Goal: Check status: Check status

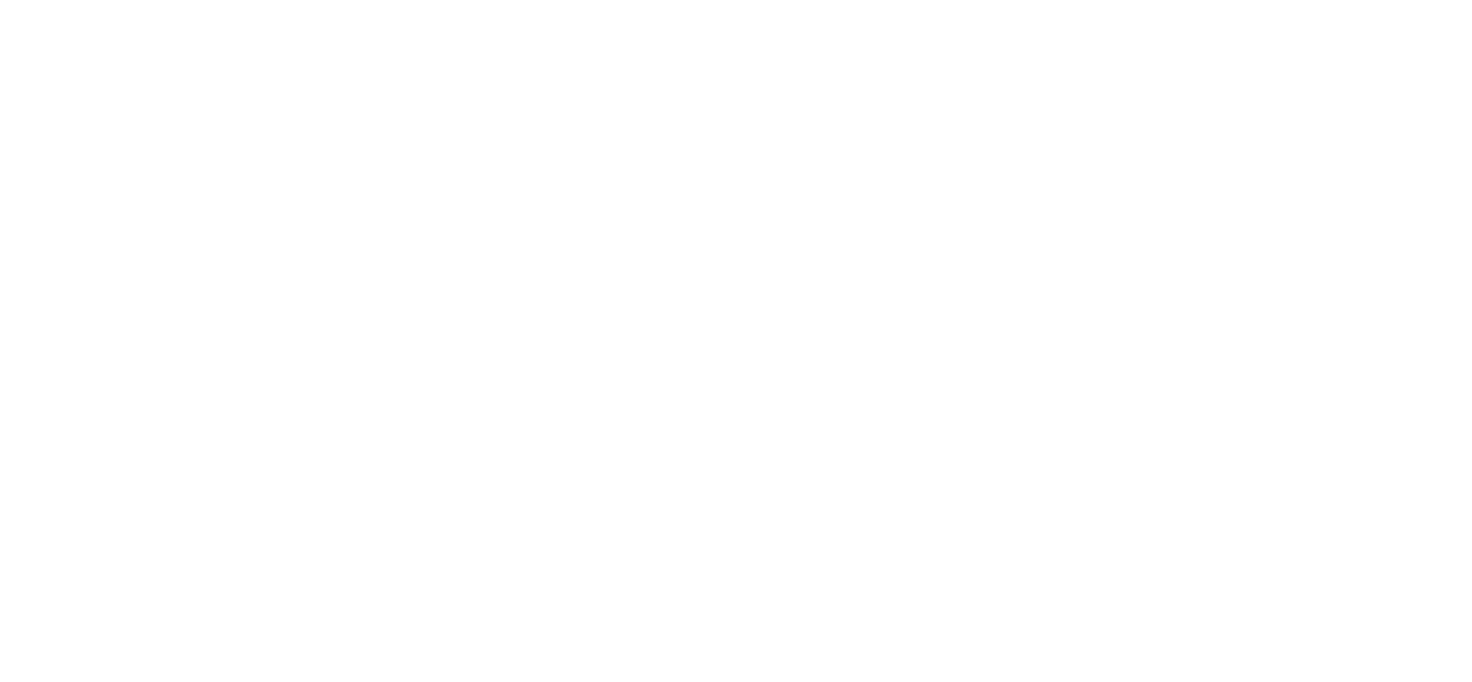
click at [468, 0] on html at bounding box center [736, 0] width 1472 height 0
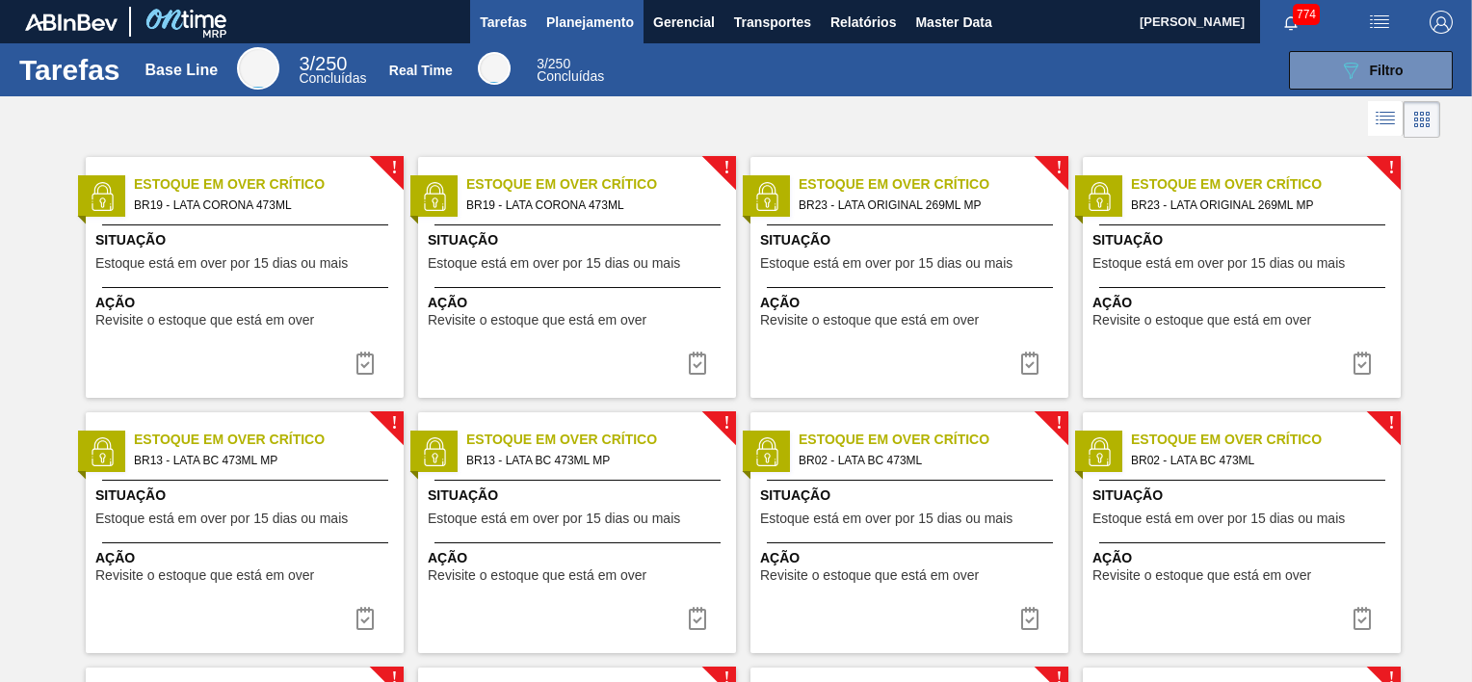
click at [587, 19] on span "Planejamento" at bounding box center [590, 22] width 88 height 23
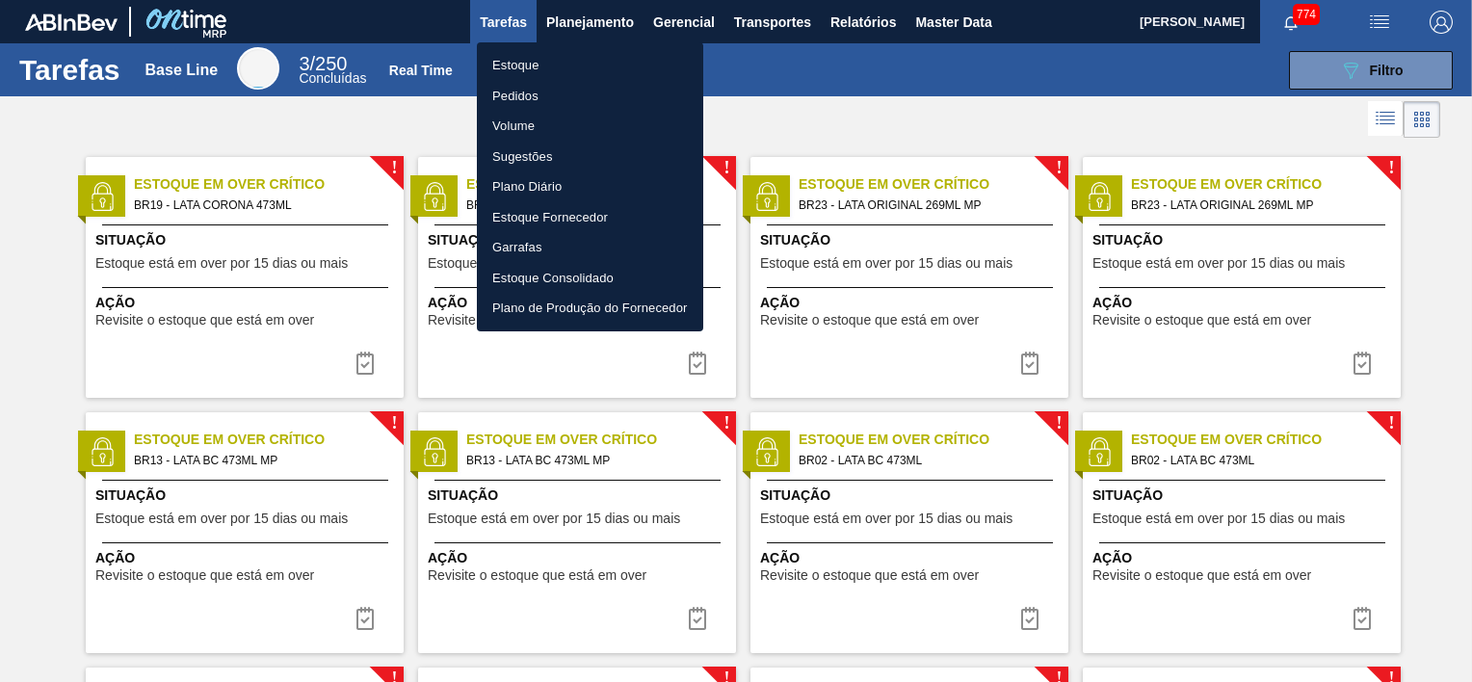
click at [501, 66] on li "Estoque" at bounding box center [590, 65] width 226 height 31
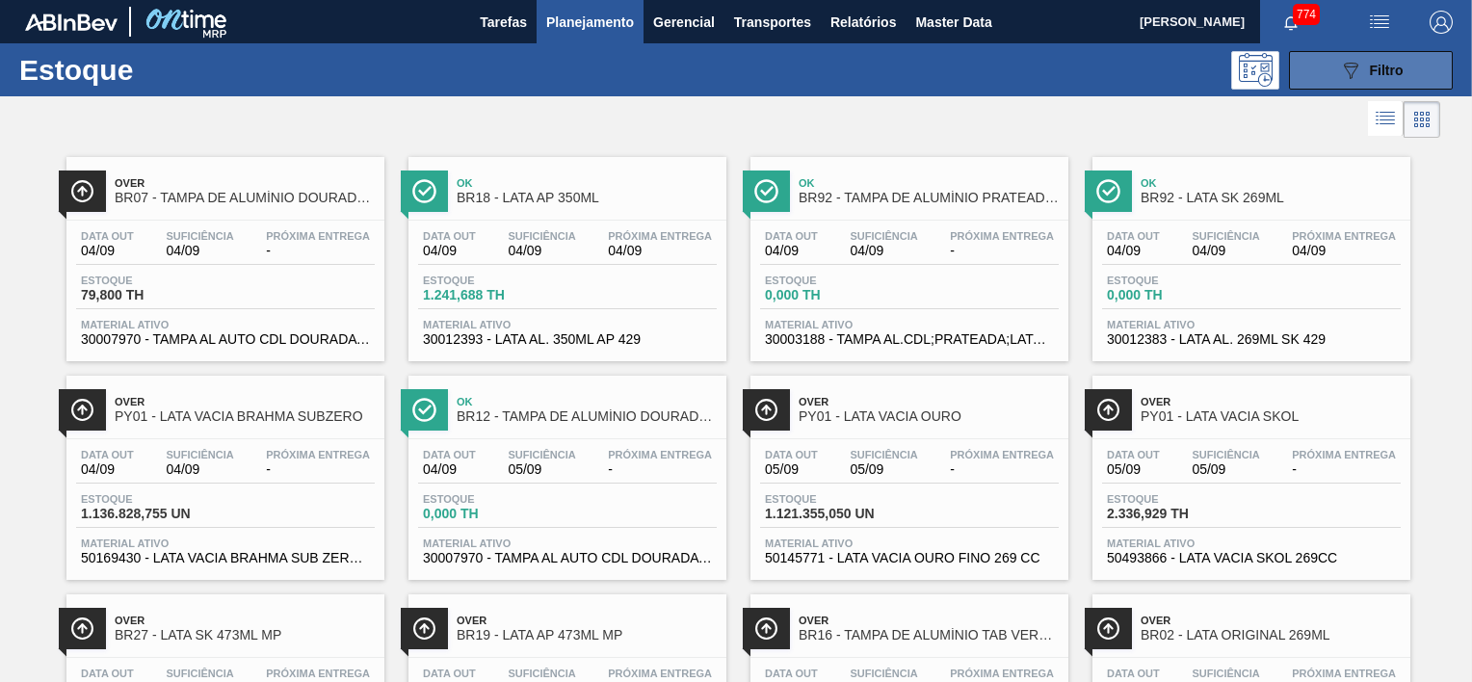
click at [1345, 79] on icon "089F7B8B-B2A5-4AFE-B5C0-19BA573D28AC" at bounding box center [1350, 70] width 23 height 23
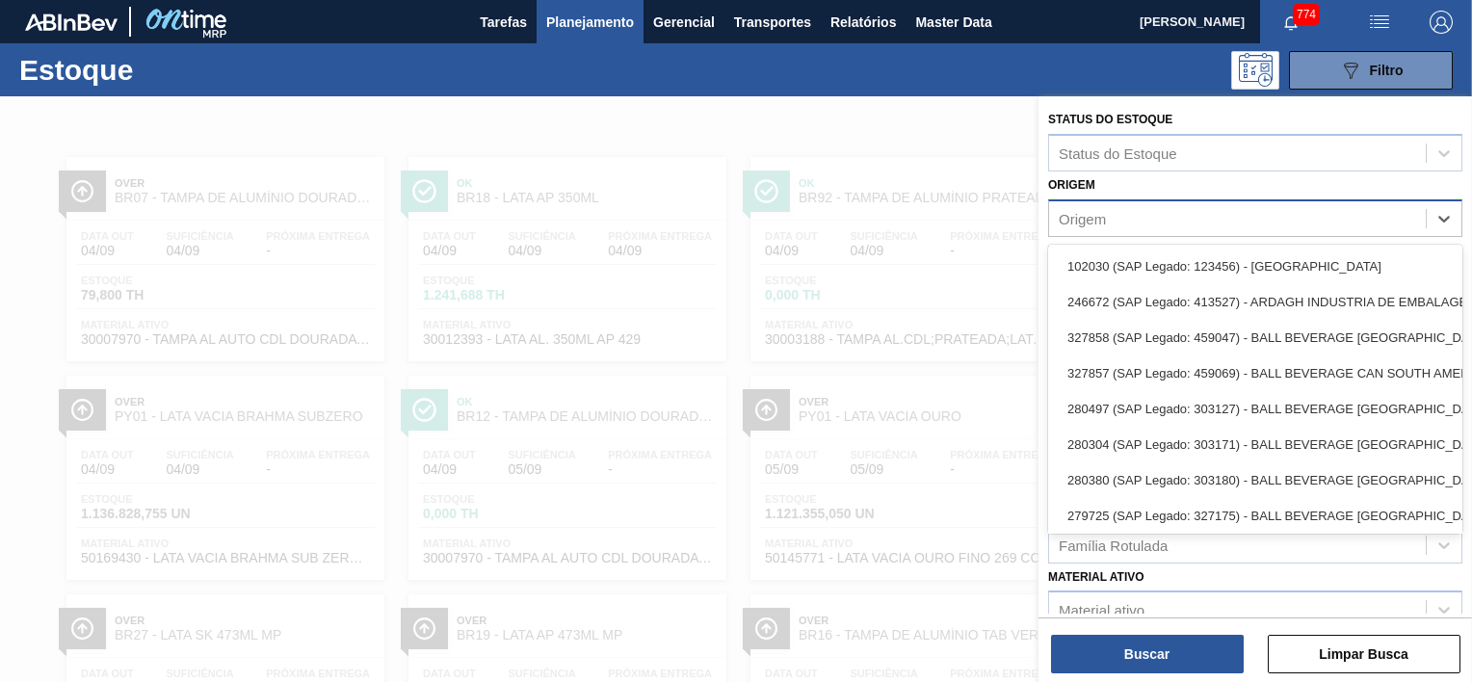
click at [1121, 222] on div "Origem" at bounding box center [1237, 218] width 377 height 28
click at [1148, 177] on div "Origem option 102030 (SAP Legado: 123456) - ANDINA focused, 1 of 44. 44 results…" at bounding box center [1255, 204] width 414 height 66
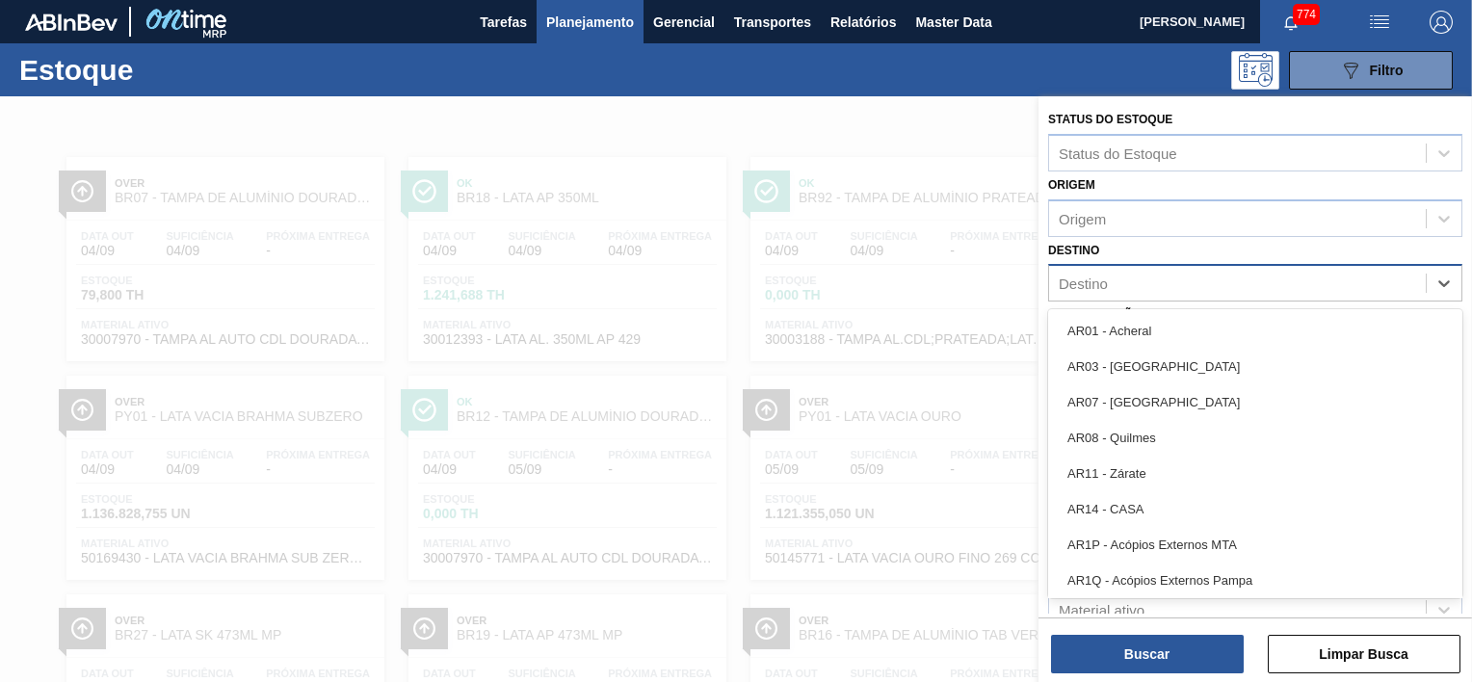
click at [1098, 276] on div "Destino" at bounding box center [1083, 284] width 49 height 16
type input "br17"
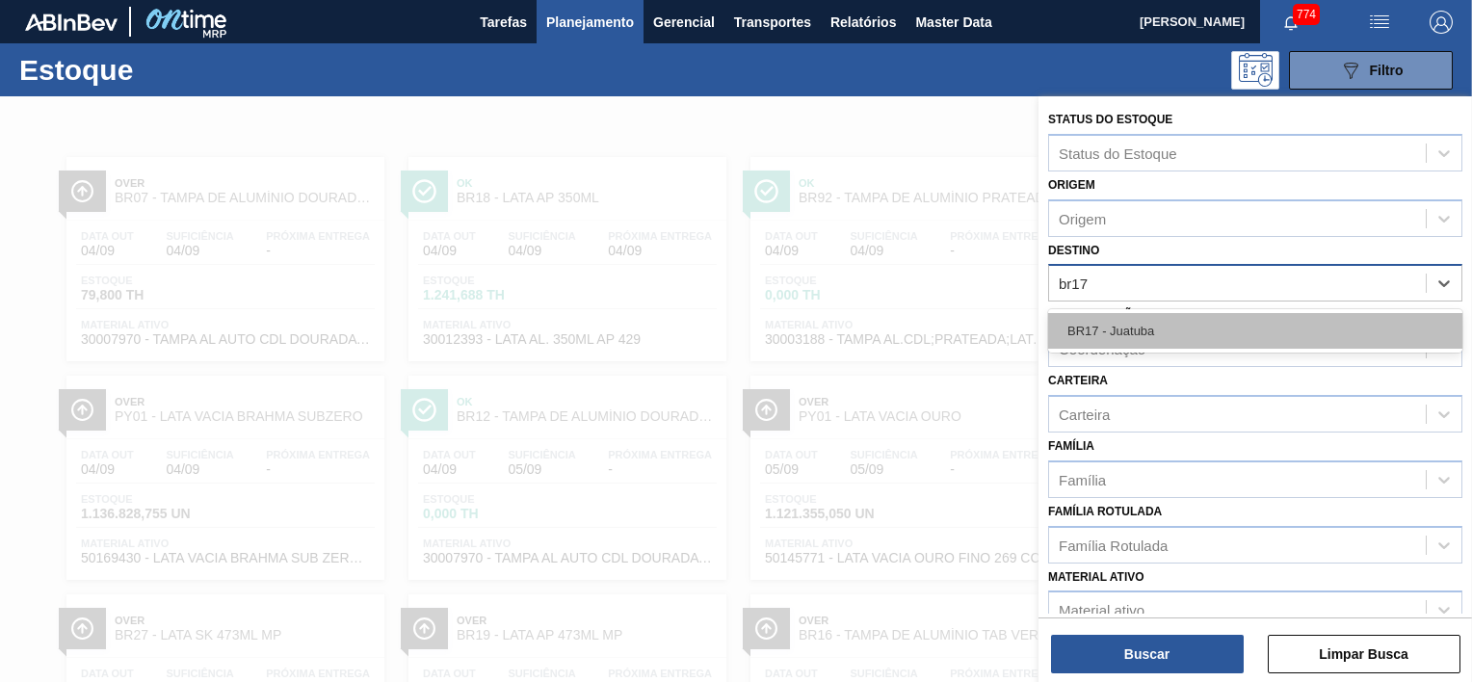
click at [1109, 316] on div "BR17 - Juatuba" at bounding box center [1255, 331] width 414 height 36
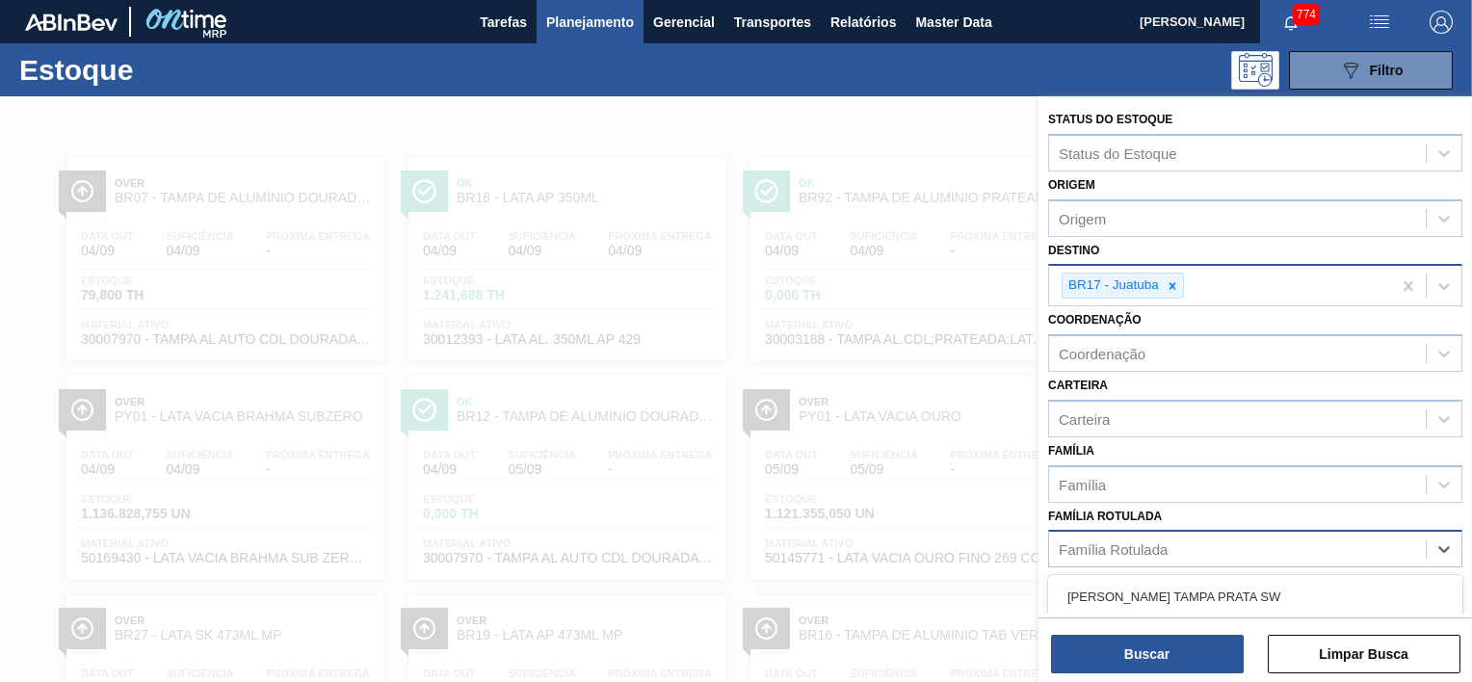
scroll to position [185, 0]
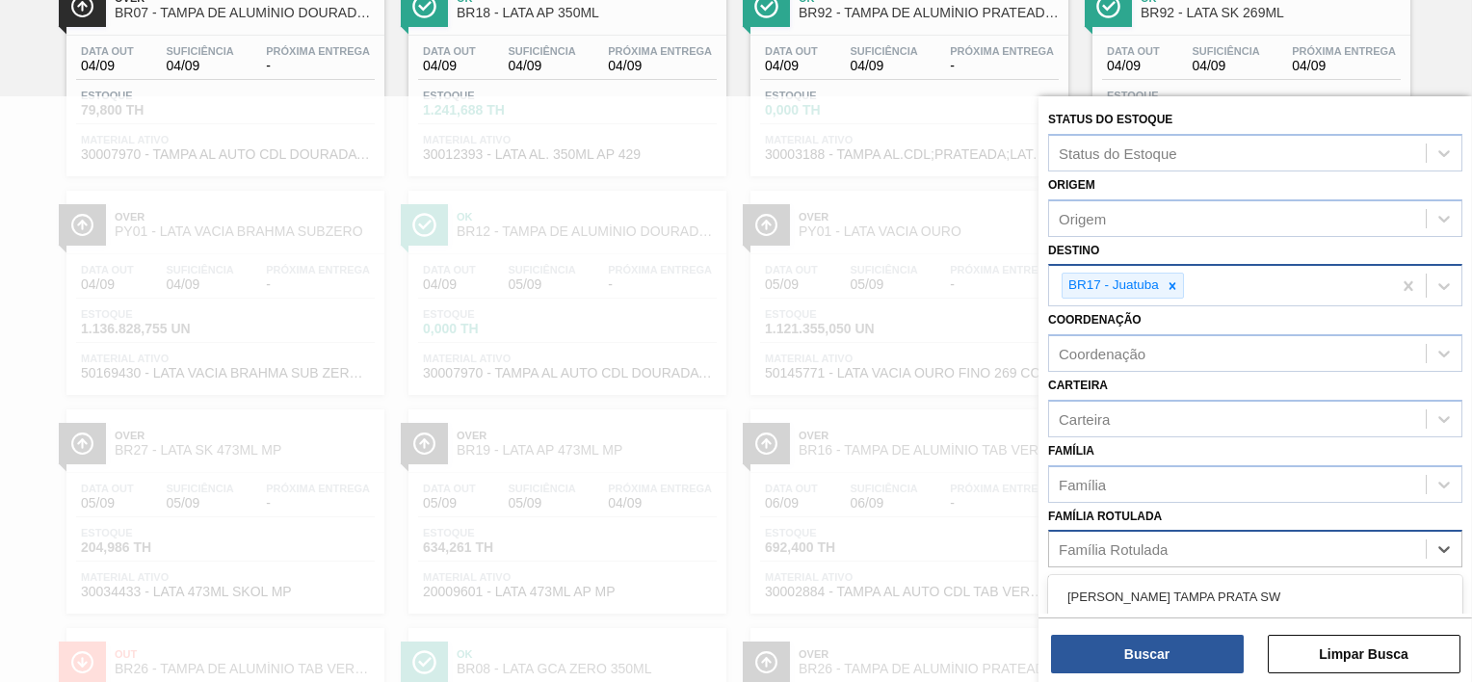
click at [1131, 543] on div "Família Rotulada" at bounding box center [1113, 549] width 109 height 16
paste Rotulada "LATA SK 269ML MP"
type Rotulada "LATA SK 269ML MP"
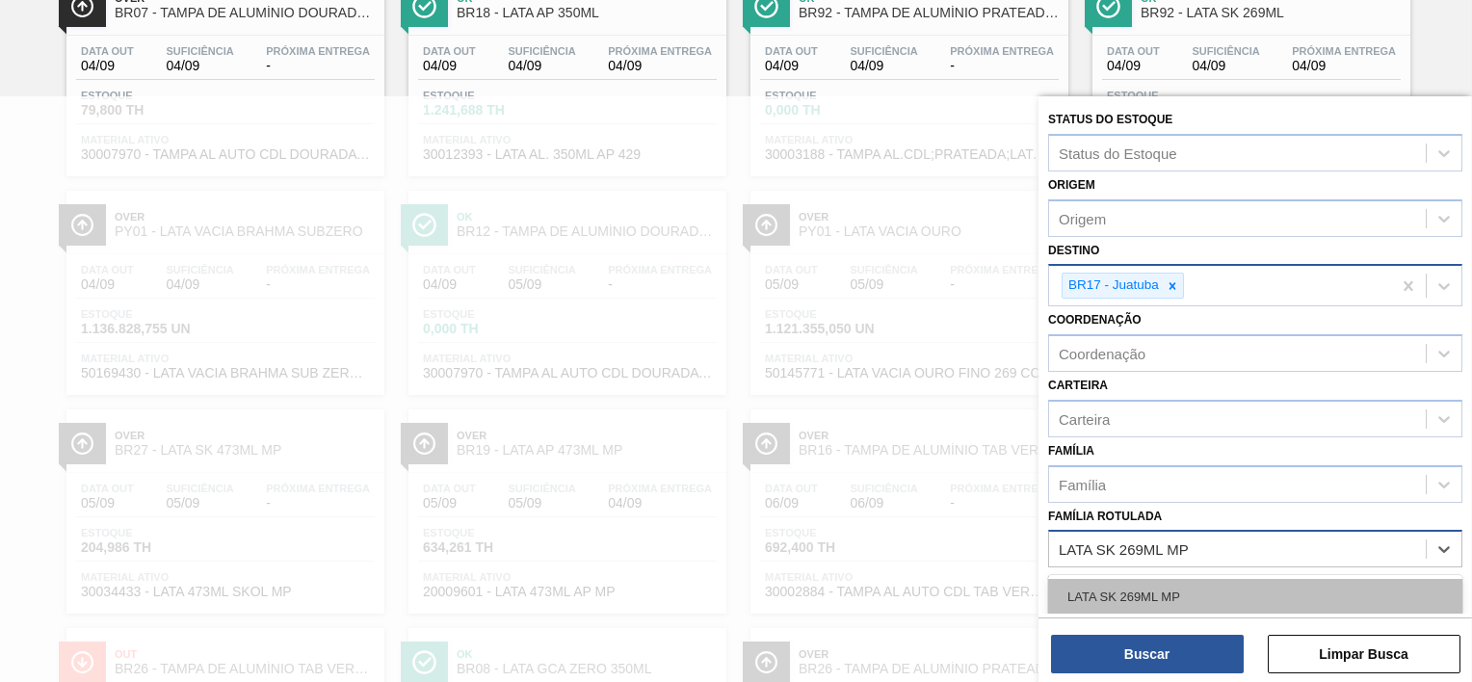
click at [1145, 590] on div "LATA SK 269ML MP" at bounding box center [1255, 597] width 414 height 36
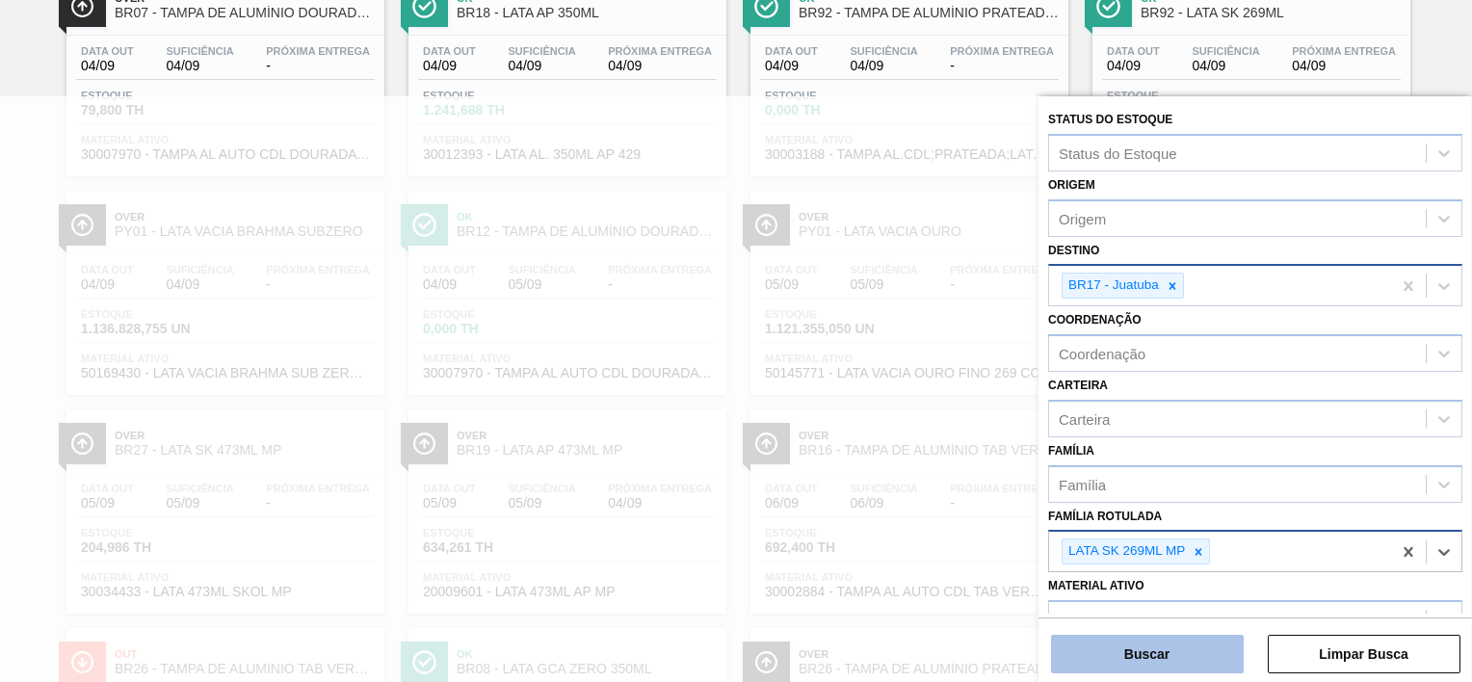
click at [1161, 644] on button "Buscar" at bounding box center [1147, 654] width 193 height 39
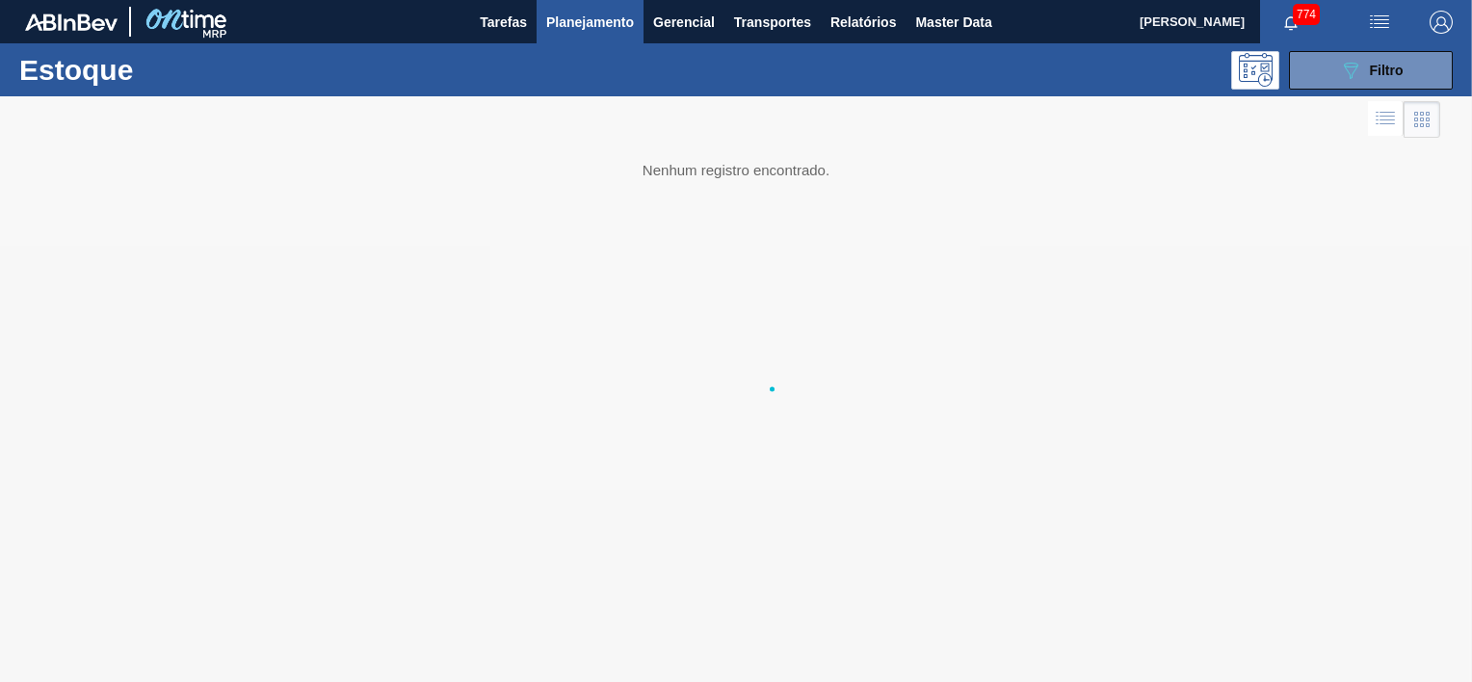
scroll to position [0, 0]
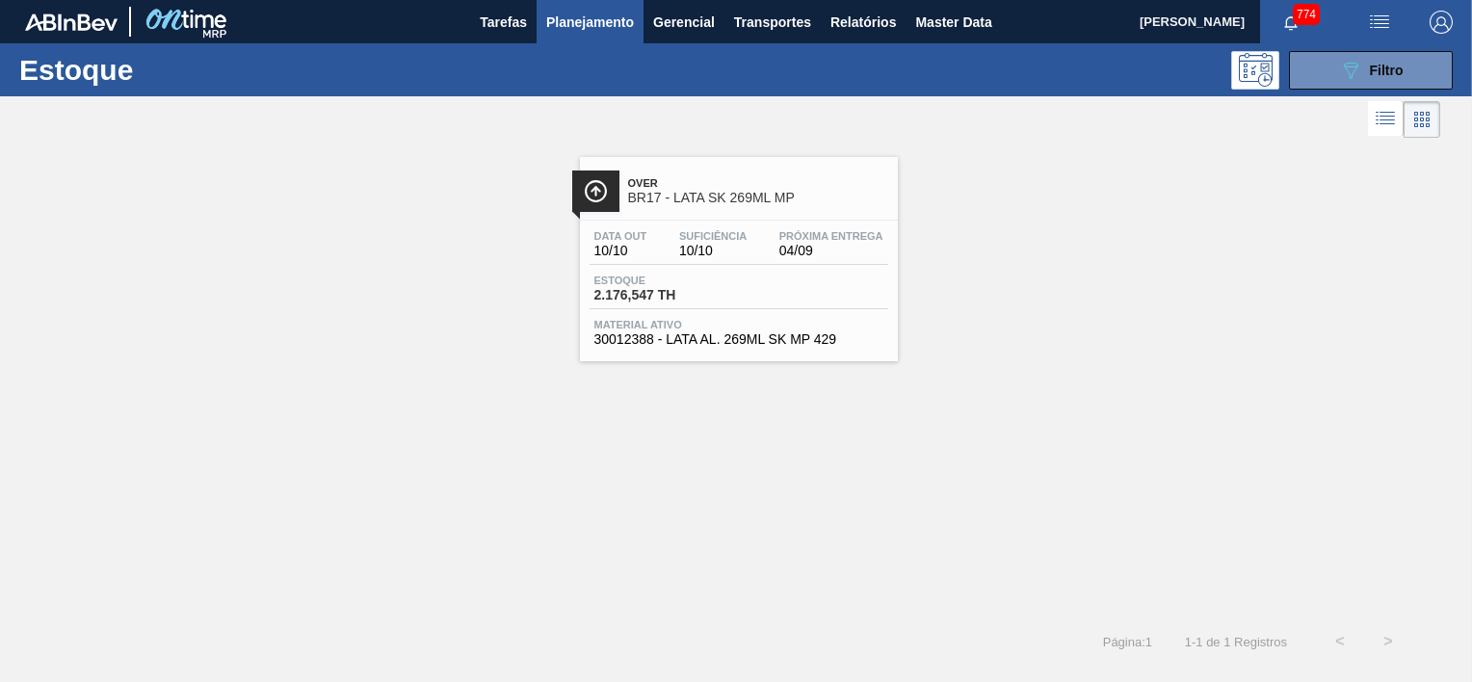
click at [743, 197] on span "BR17 - LATA SK 269ML MP" at bounding box center [758, 198] width 260 height 14
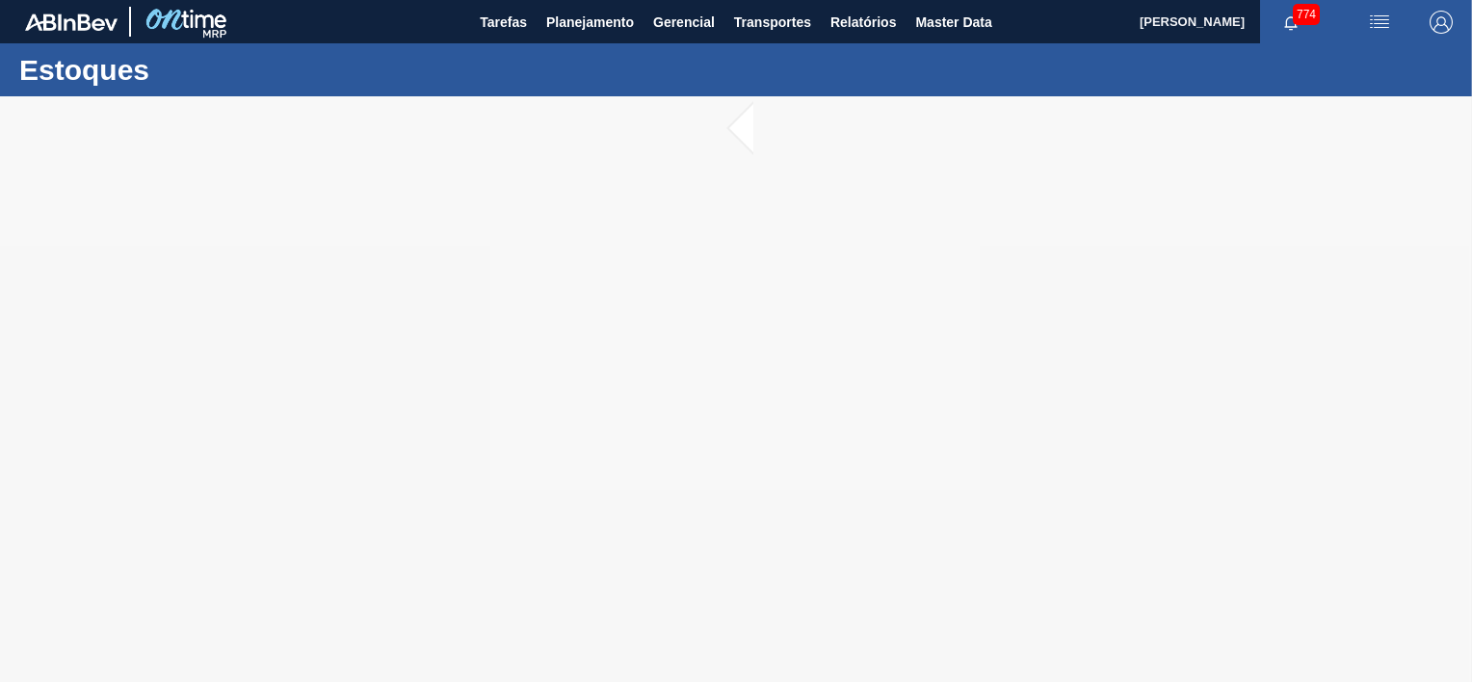
drag, startPoint x: 753, startPoint y: 459, endPoint x: 469, endPoint y: 354, distance: 303.0
click at [759, 357] on div at bounding box center [736, 389] width 1472 height 586
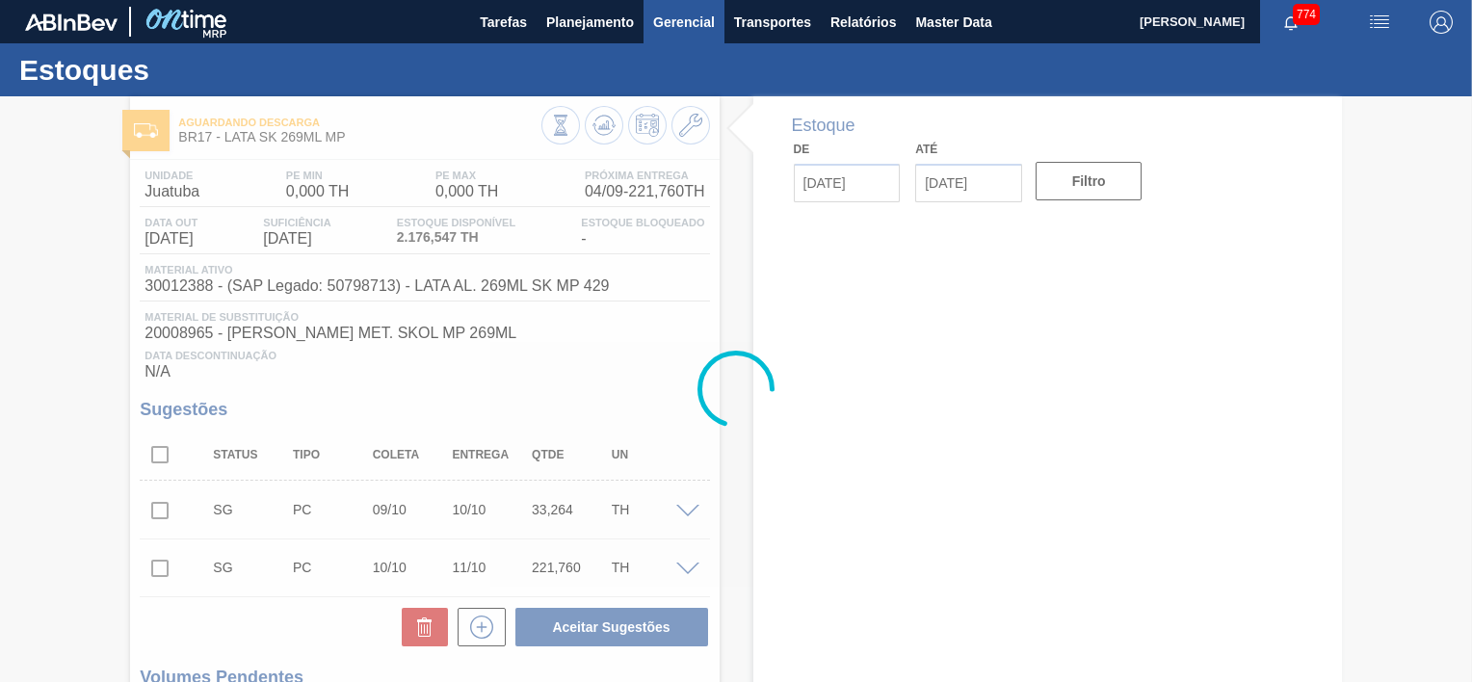
type input "[DATE]"
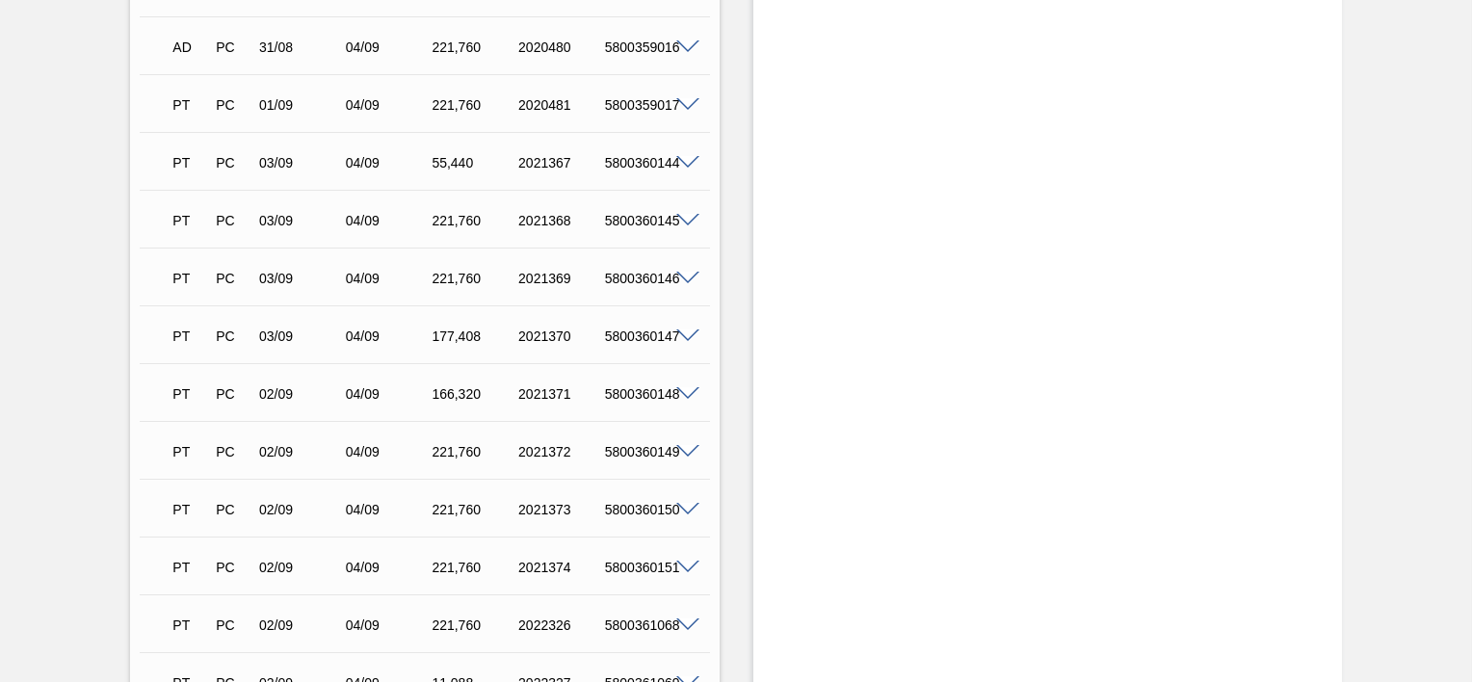
scroll to position [1850, 0]
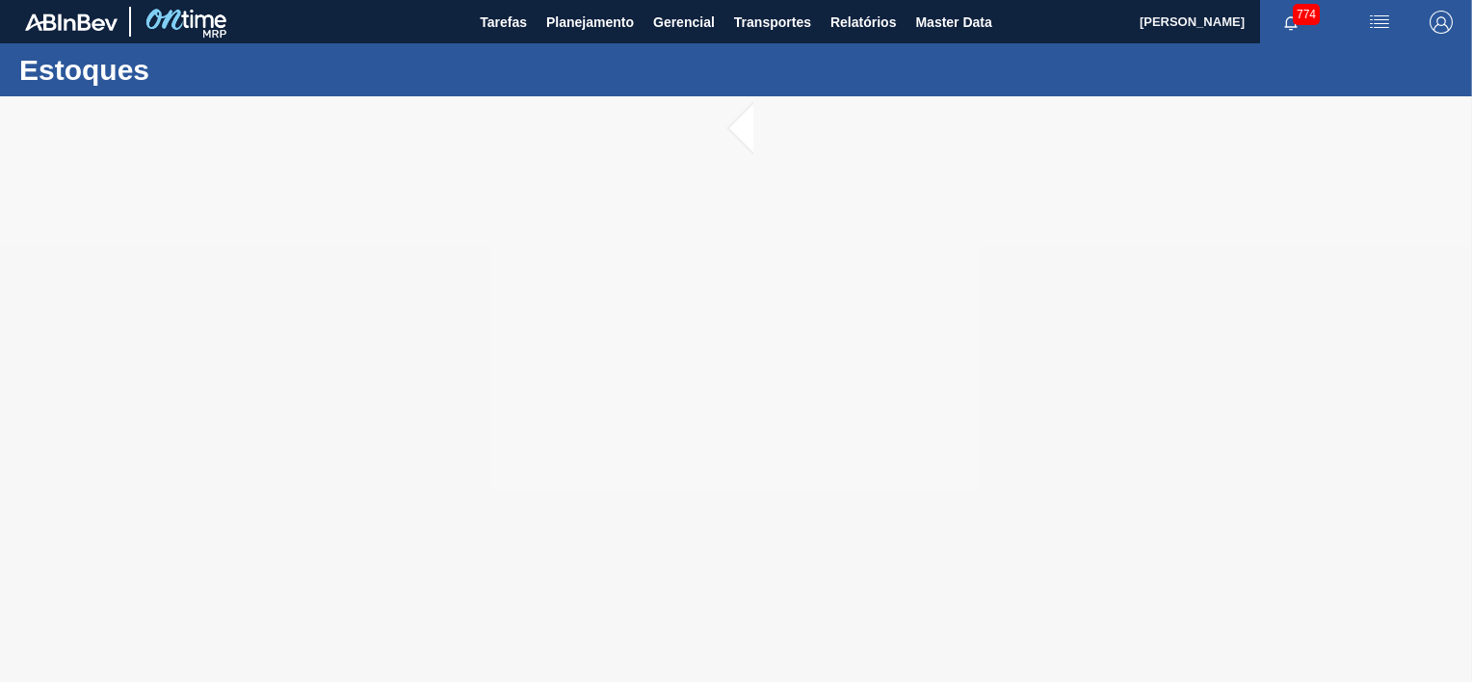
click at [1289, 26] on icon "button" at bounding box center [1290, 22] width 13 height 13
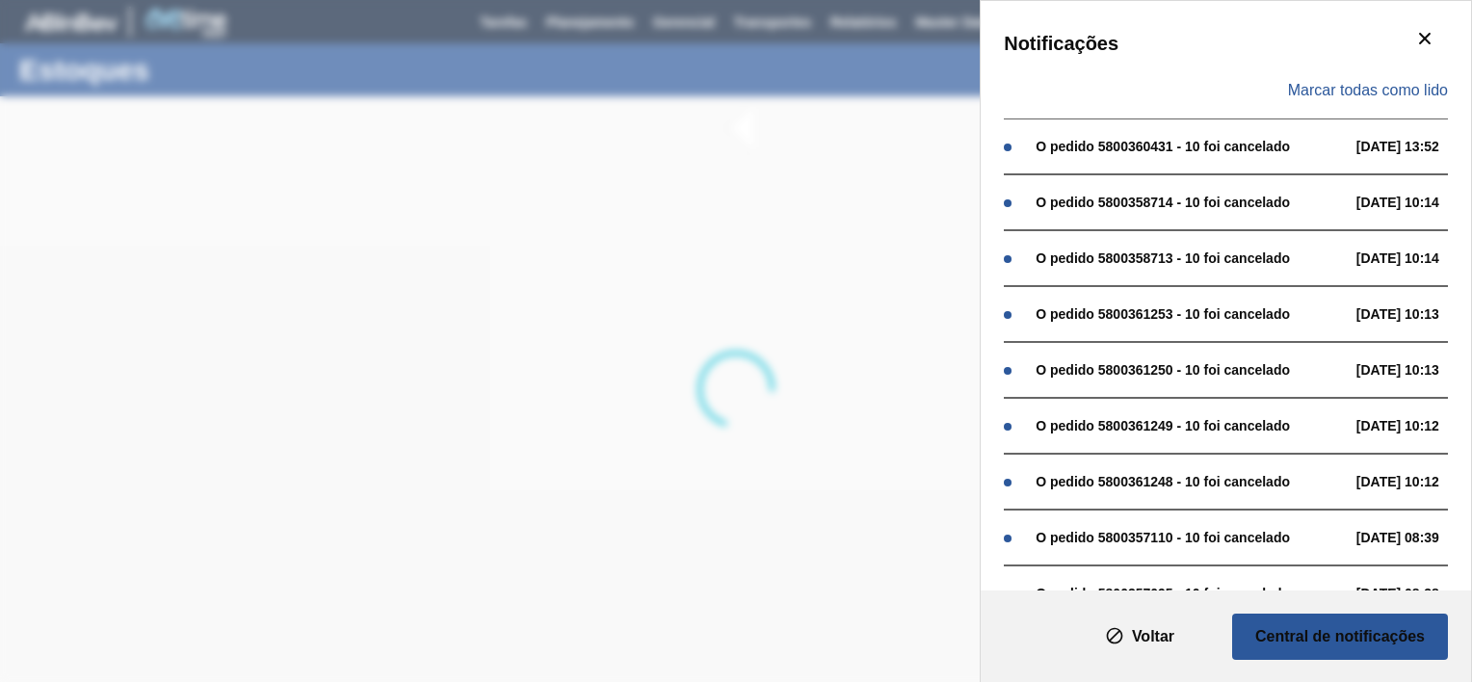
click at [1405, 77] on div "Marcar todas como lido" at bounding box center [1226, 91] width 444 height 56
click at [1399, 86] on span "Marcar todas como lido" at bounding box center [1368, 90] width 160 height 17
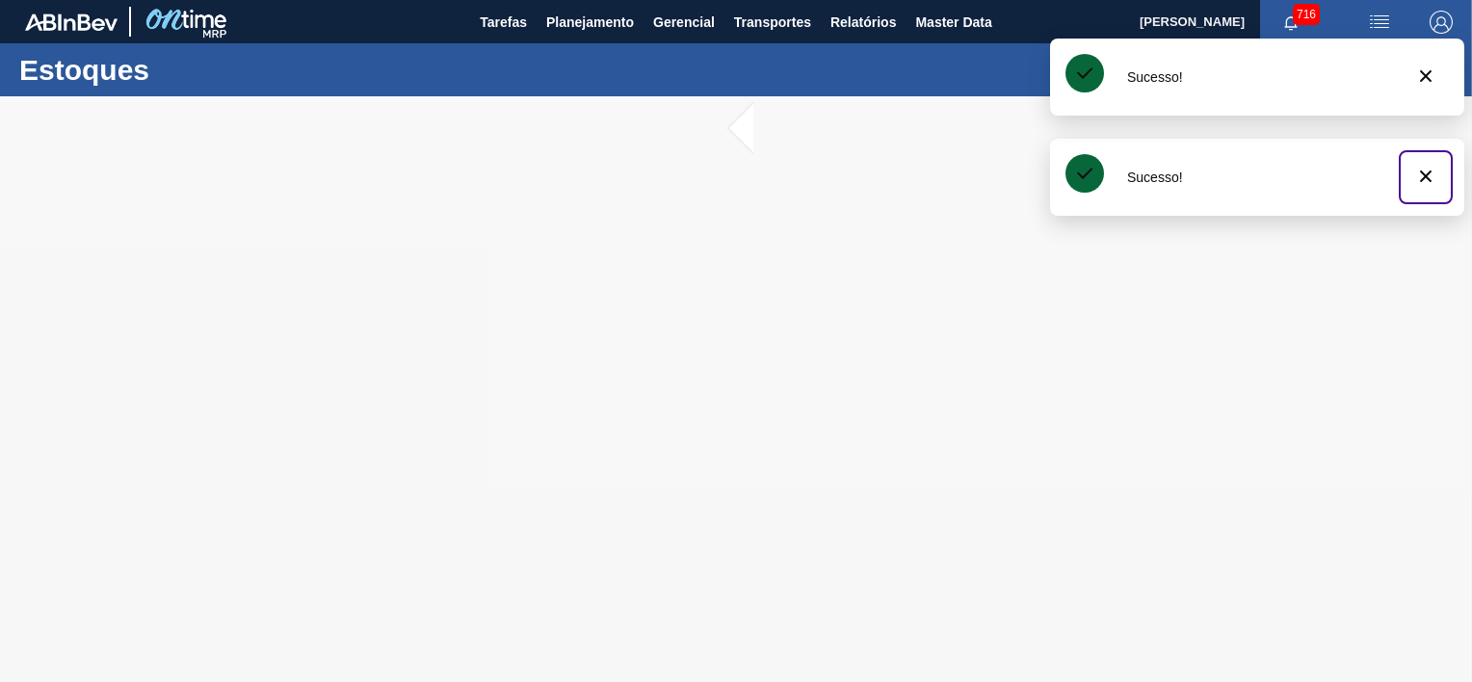
click at [1423, 187] on span "botão de ícone" at bounding box center [1425, 176] width 23 height 23
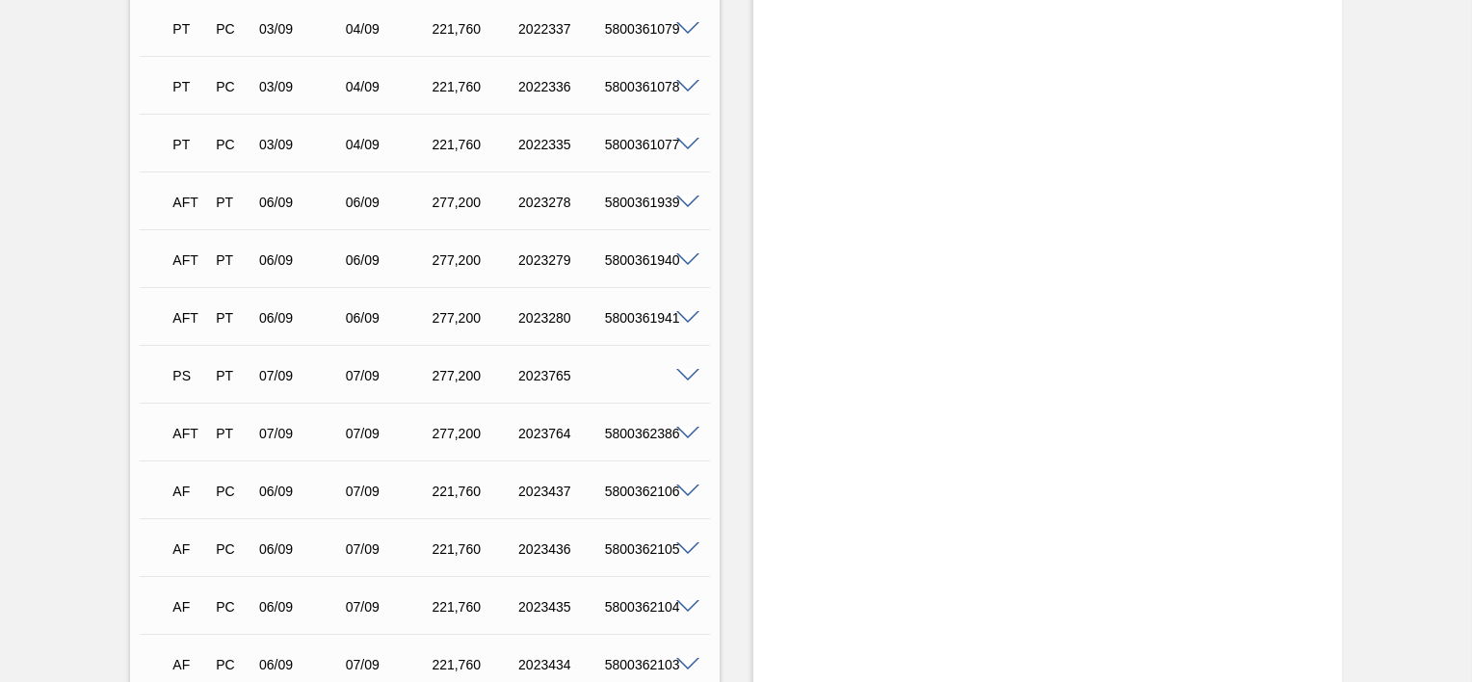
scroll to position [3208, 0]
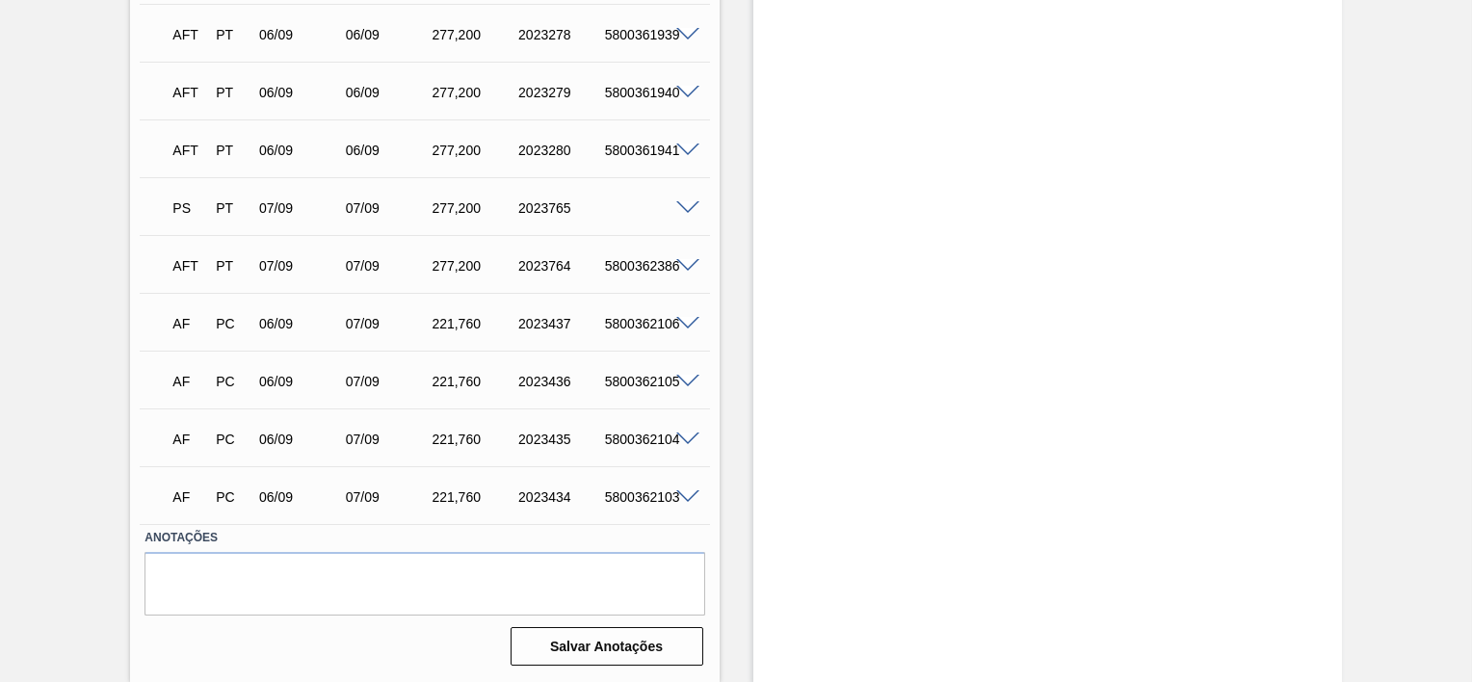
click at [679, 212] on span at bounding box center [687, 208] width 23 height 14
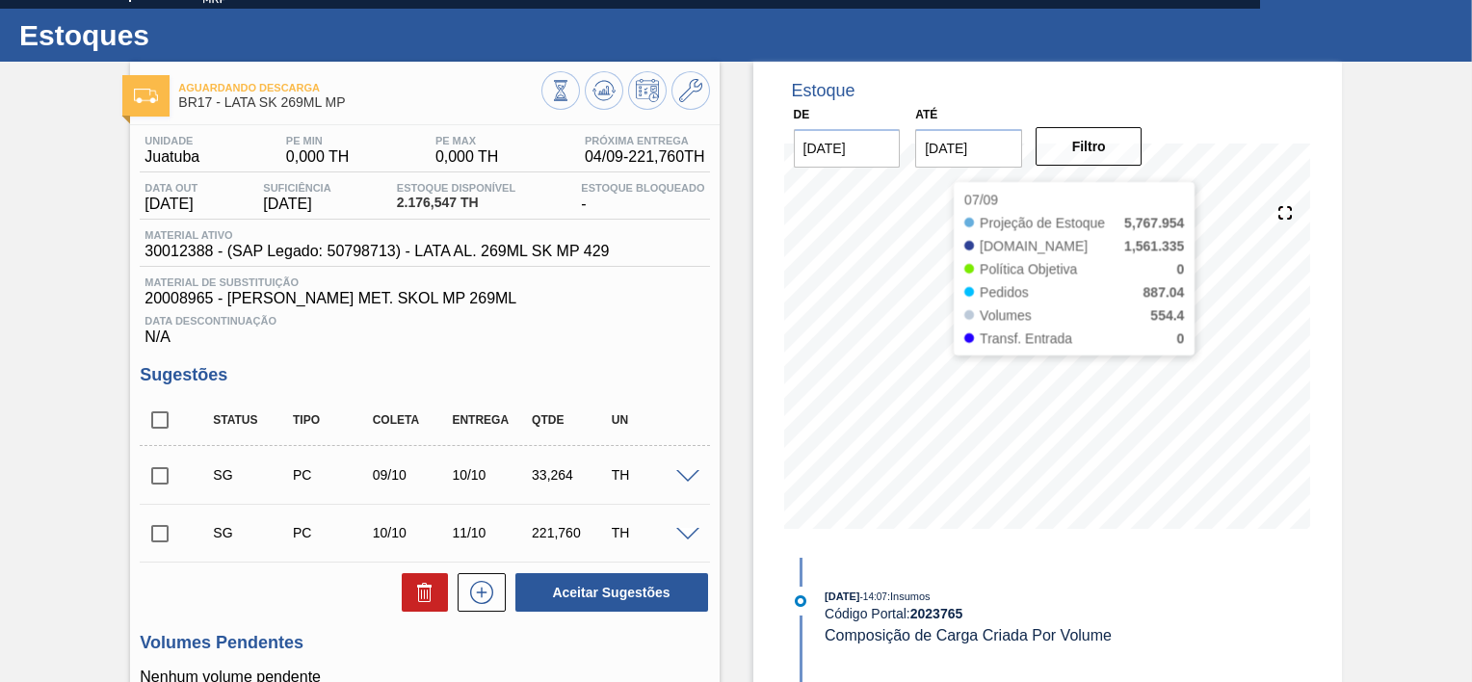
scroll to position [0, 0]
